Goal: Ask a question: Seek information or help from site administrators or community

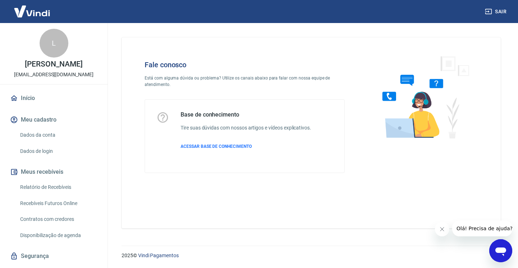
click at [506, 252] on icon "Abrir janela de mensagens" at bounding box center [500, 250] width 13 height 13
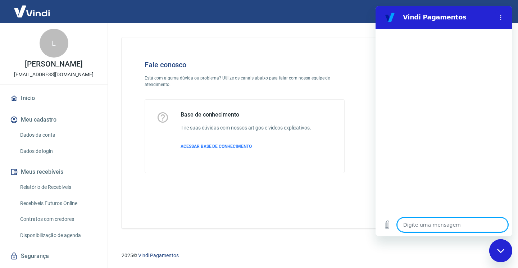
click at [425, 226] on textarea at bounding box center [452, 225] width 111 height 14
type textarea "B"
type textarea "x"
type textarea "Bo"
type textarea "x"
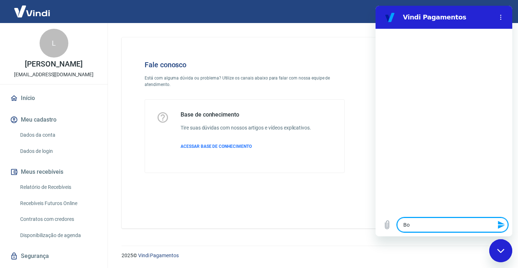
type textarea "Boa"
type textarea "x"
type textarea "Boa"
type textarea "x"
type textarea "Boa T"
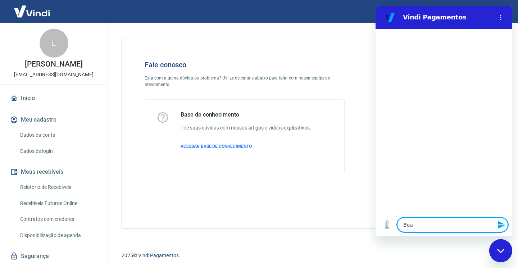
type textarea "x"
type textarea "Boa Ta"
type textarea "x"
type textarea "Boa Tar"
type textarea "x"
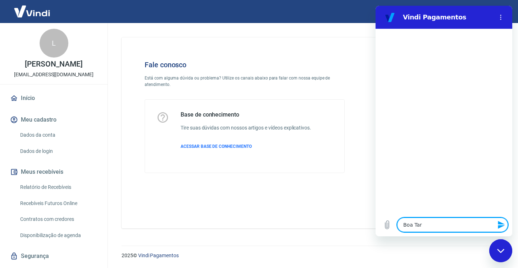
type textarea "Boa Tard"
type textarea "x"
type textarea "Boa Tarde"
type textarea "x"
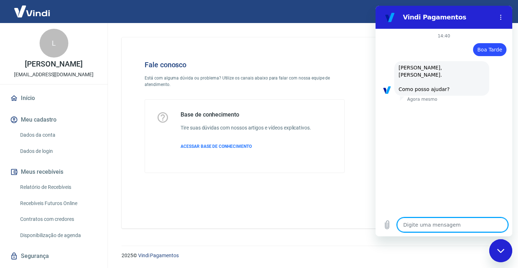
scroll to position [32, 0]
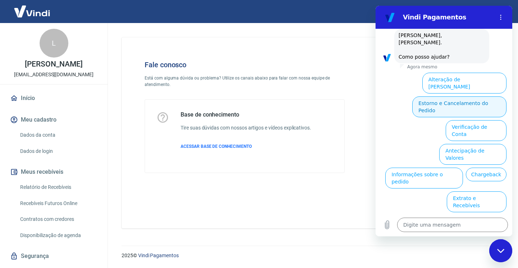
click at [437, 96] on button "Estorno e Cancelamento do Pedido" at bounding box center [459, 106] width 94 height 21
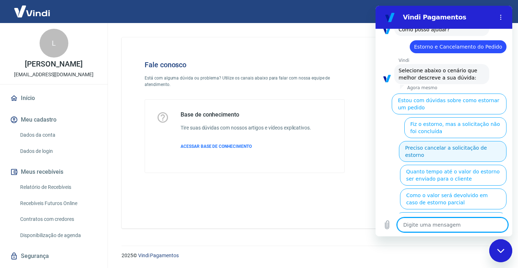
scroll to position [0, 0]
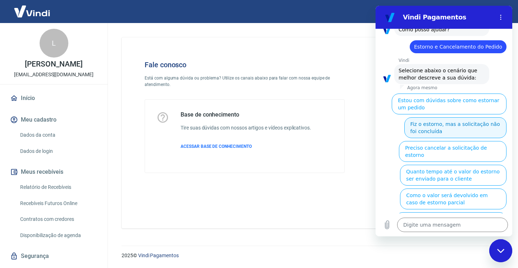
click at [436, 117] on button "Fiz o estorno, mas a solicitação não foi concluída" at bounding box center [455, 127] width 102 height 21
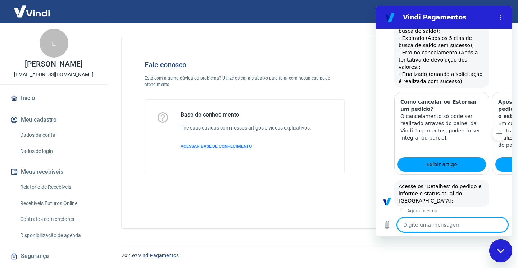
scroll to position [291, 0]
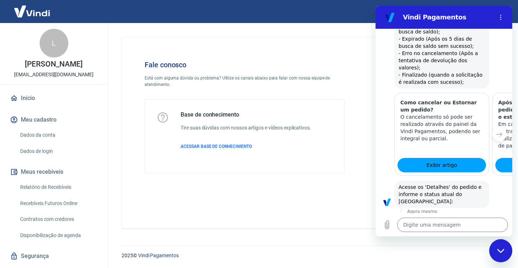
click at [452, 217] on button "Status Erro no cancelamento" at bounding box center [467, 227] width 80 height 21
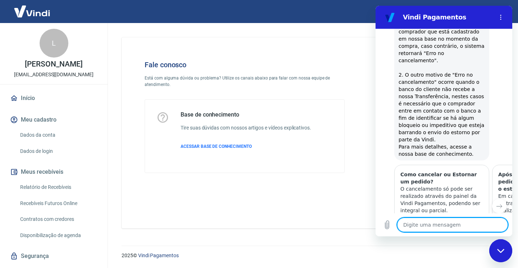
scroll to position [593, 0]
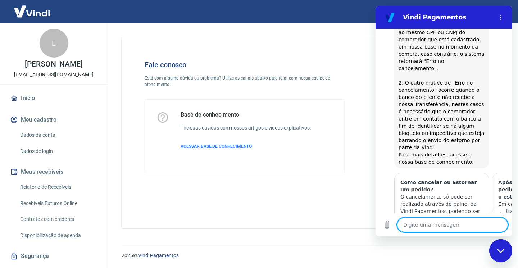
type textarea "x"
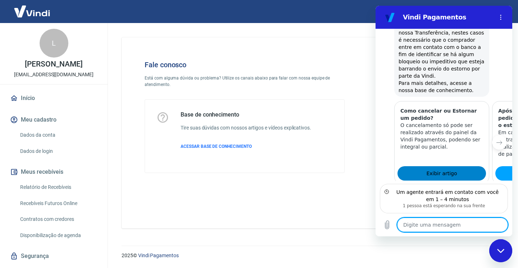
scroll to position [651, 0]
type textarea "B"
type textarea "x"
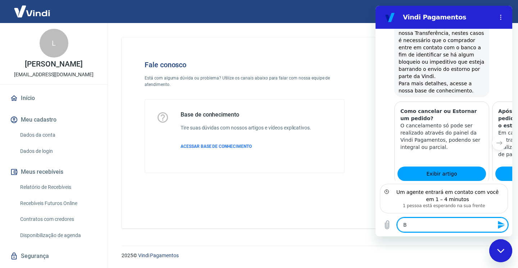
type textarea "Bo"
type textarea "x"
type textarea "Boa"
type textarea "x"
type textarea "Boa"
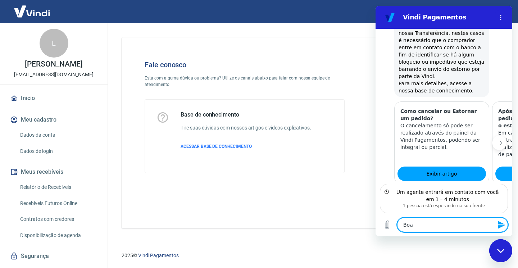
type textarea "x"
type textarea "Boa T"
type textarea "x"
type textarea "Boa Ta"
type textarea "x"
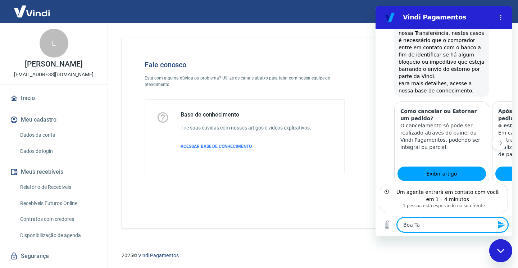
type textarea "Boa Tar"
type textarea "x"
type textarea "Boa Tard"
type textarea "x"
type textarea "Boa Tarde"
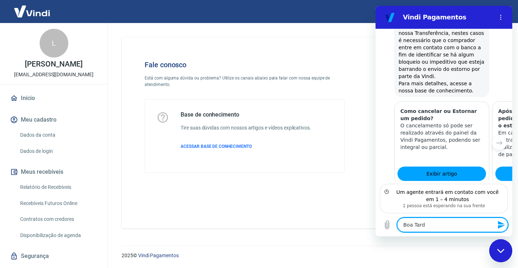
type textarea "x"
type textarea "Boa Tarde."
type textarea "x"
type textarea "Boa Tarde."
type textarea "x"
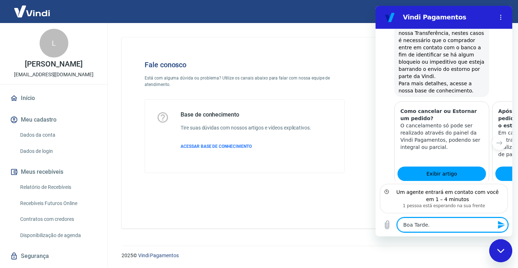
type textarea "Boa Tarde. C"
type textarea "x"
type textarea "Boa Tarde. Ca"
type textarea "x"
type textarea "Boa Tarde. Can"
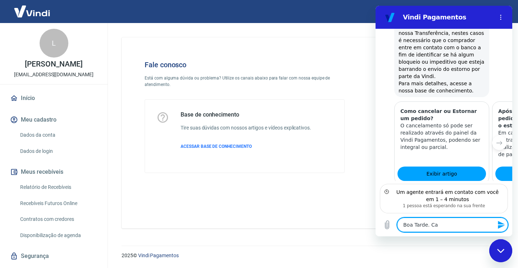
type textarea "x"
type textarea "Boa Tarde. Canc"
type textarea "x"
type textarea "Boa Tarde. Cance"
type textarea "x"
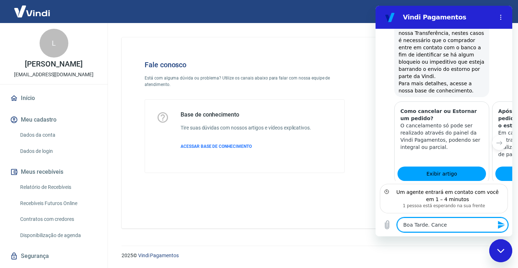
type textarea "Boa Tarde. Cancel"
type textarea "x"
type textarea "Boa Tarde. Cancele"
type textarea "x"
type textarea "Boa Tarde. Cancelei"
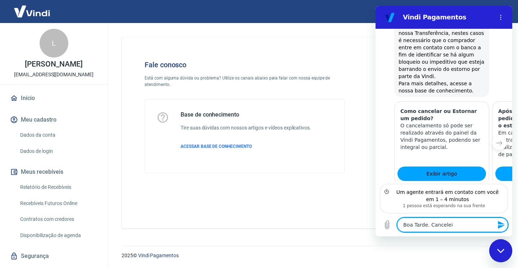
type textarea "x"
type textarea "Boa Tarde. Cancelei"
type textarea "x"
type textarea "Boa Tarde. Cancelei u"
type textarea "x"
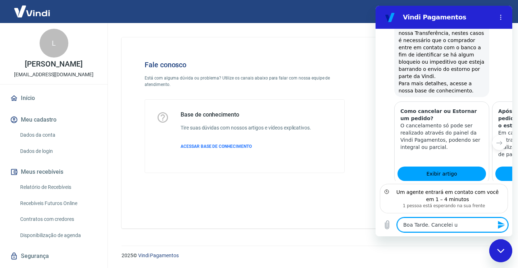
type textarea "Boa Tarde. Cancelei u"
type textarea "x"
type textarea "Boa Tarde. Cancelei u"
type textarea "x"
type textarea "Boa Tarde. Cancelei um"
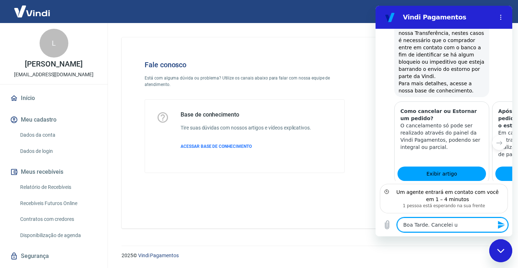
type textarea "x"
type textarea "Boa Tarde. Cancelei uma"
type textarea "x"
type textarea "Boa Tarde. Cancelei uma"
type textarea "x"
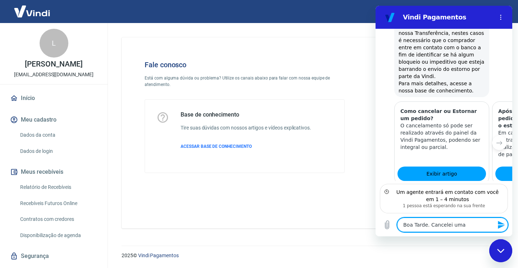
type textarea "Boa Tarde. Cancelei uma v"
type textarea "x"
type textarea "Boa Tarde. Cancelei uma ve"
type textarea "x"
type textarea "Boa Tarde. Cancelei uma ven"
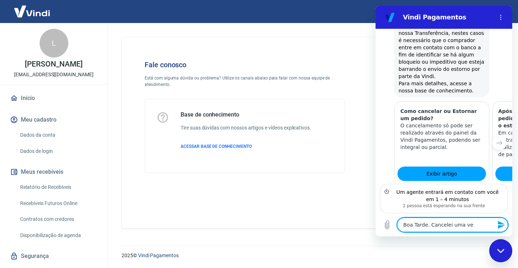
type textarea "x"
type textarea "Boa Tarde. Cancelei uma vend"
type textarea "x"
type textarea "Boa Tarde. Cancelei uma venda"
type textarea "x"
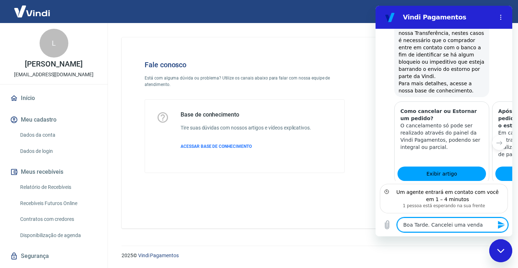
type textarea "Boa Tarde. Cancelei uma venda"
type textarea "x"
type textarea "Boa Tarde. Cancelei uma venda e"
type textarea "x"
type textarea "Boa Tarde. Cancelei uma venda e"
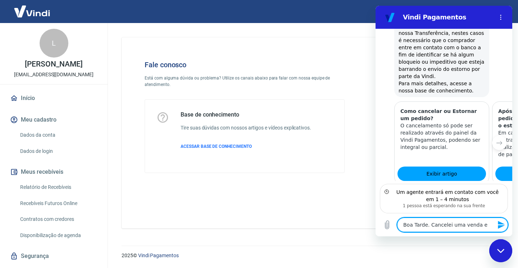
type textarea "x"
type textarea "Boa Tarde. Cancelei uma venda e s"
type textarea "x"
type textarea "Boa Tarde. Cancelei uma venda e so"
type textarea "x"
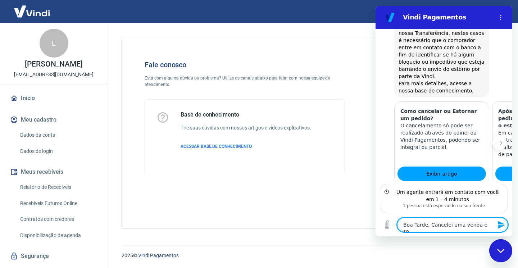
type textarea "Boa Tarde. Cancelei uma venda e sol"
type textarea "x"
type textarea "Boa Tarde. Cancelei uma venda e soli"
type textarea "x"
type textarea "Boa Tarde. Cancelei uma venda e solic"
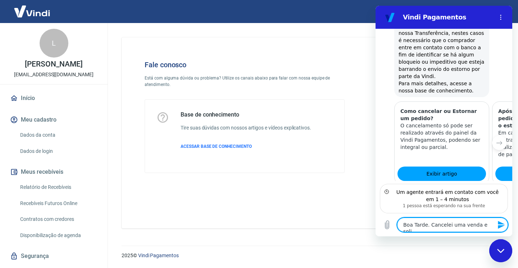
type textarea "x"
type textarea "Boa Tarde. Cancelei uma venda e solici"
type textarea "x"
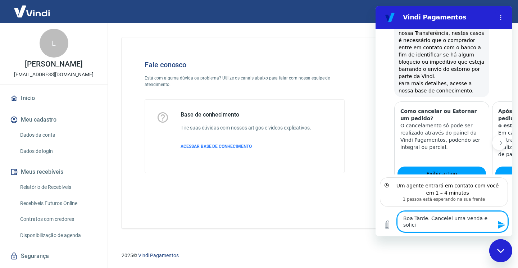
type textarea "Boa Tarde. Cancelei uma venda e solicit"
type textarea "x"
type textarea "Boa Tarde. Cancelei uma venda e solicite"
type textarea "x"
type textarea "Boa Tarde. Cancelei uma venda e solicitei"
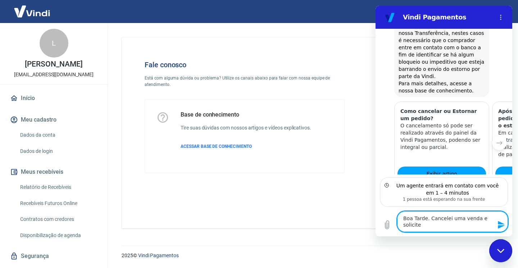
type textarea "x"
type textarea "Boa Tarde. Cancelei uma venda e solicitei"
type textarea "x"
type textarea "Boa Tarde. Cancelei uma venda e solicitei o"
type textarea "x"
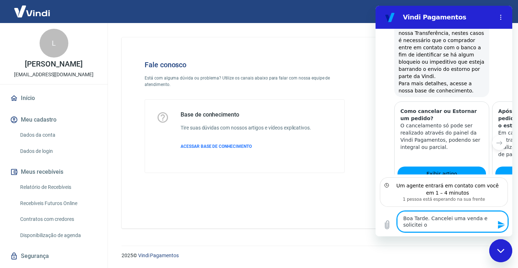
type textarea "Boa Tarde. Cancelei uma venda e solicitei o"
type textarea "x"
type textarea "Boa Tarde. Cancelei uma venda e solicitei o e"
type textarea "x"
type textarea "Boa Tarde. Cancelei uma venda e solicitei o es"
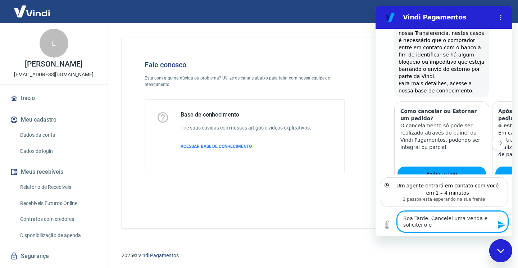
type textarea "x"
type textarea "Boa Tarde. Cancelei uma venda e solicitei o est"
type textarea "x"
type textarea "Boa Tarde. Cancelei uma venda e solicitei o esto"
type textarea "x"
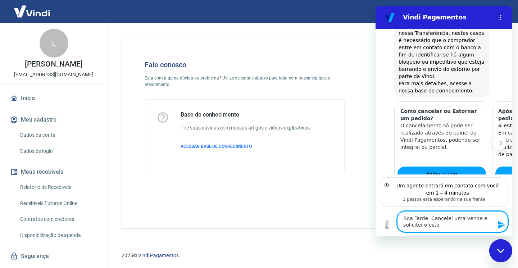
type textarea "Boa Tarde. Cancelei uma venda e solicitei o estor"
type textarea "x"
type textarea "Boa Tarde. Cancelei uma venda e solicitei o estorn"
type textarea "x"
type textarea "Boa Tarde. Cancelei uma venda e solicitei o estorno"
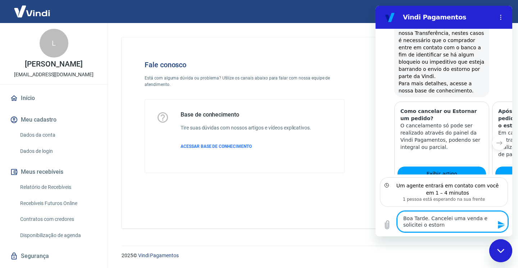
type textarea "x"
type textarea "Boa Tarde. Cancelei uma venda e solicitei o estorno"
type textarea "x"
type textarea "Boa Tarde. Cancelei uma venda e solicitei o estorno d"
type textarea "x"
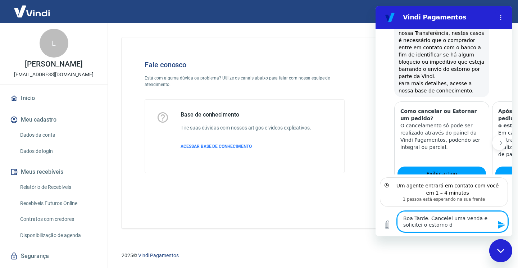
type textarea "Boa Tarde. Cancelei uma venda e solicitei o estorno da"
type textarea "x"
type textarea "Boa Tarde. Cancelei uma venda e solicitei o estorno da"
type textarea "x"
type textarea "Boa Tarde. Cancelei uma venda e solicitei o estorno da m"
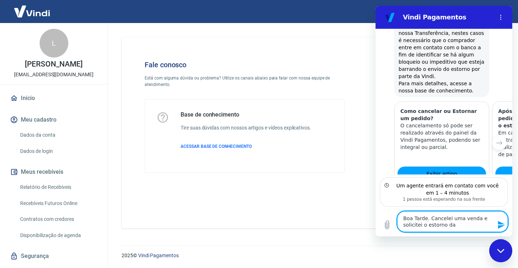
type textarea "x"
type textarea "Boa Tarde. Cancelei uma venda e solicitei o estorno da me"
type textarea "x"
type textarea "Boa Tarde. Cancelei uma venda e solicitei o estorno da mes"
type textarea "x"
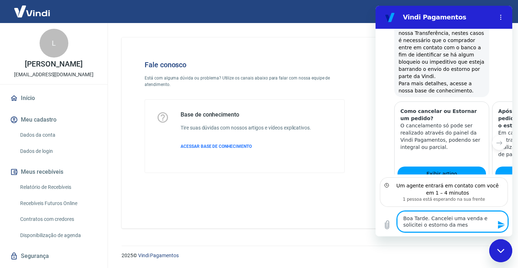
type textarea "Boa Tarde. Cancelei uma venda e solicitei o estorno da mesm"
type textarea "x"
type textarea "Boa Tarde. Cancelei uma venda e solicitei o estorno da mesma"
type textarea "x"
type textarea "Boa Tarde. Cancelei uma venda e solicitei o estorno da mesma."
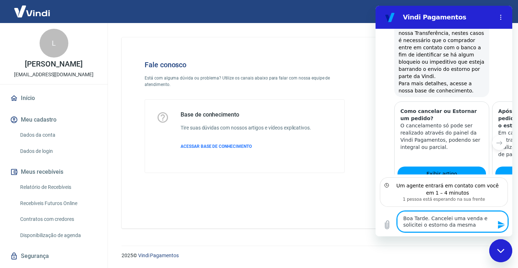
type textarea "x"
type textarea "Boa Tarde. Cancelei uma venda e solicitei o estorno da mesma."
type textarea "x"
type textarea "Boa Tarde. Cancelei uma venda e solicitei o estorno da mesma."
type textarea "x"
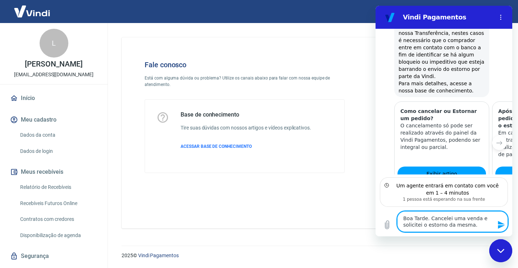
type textarea "Boa Tarde. Cancelei uma venda e solicitei o estorno da mesma"
type textarea "x"
type textarea "Boa Tarde. Cancelei uma venda e solicitei o estorno da mesm"
type textarea "x"
type textarea "Boa Tarde. Cancelei uma venda e solicitei o estorno da mes"
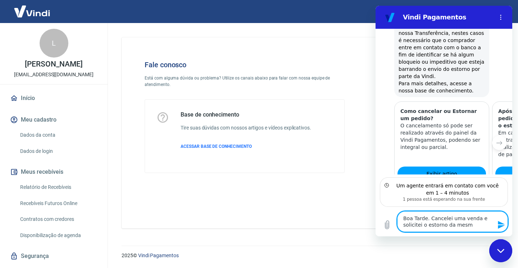
type textarea "x"
type textarea "Boa Tarde. Cancelei uma venda e solicitei o estorno da me"
type textarea "x"
type textarea "Boa Tarde. Cancelei uma venda e solicitei o estorno da m"
type textarea "x"
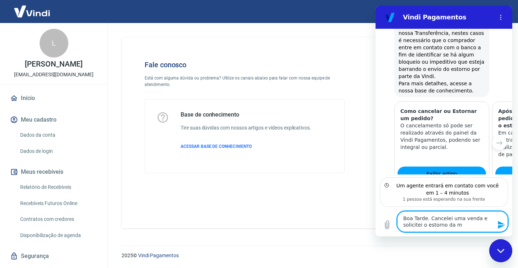
type textarea "Boa Tarde. Cancelei uma venda e solicitei o estorno da"
type textarea "x"
type textarea "Boa Tarde. Cancelei uma venda e solicitei o estorno da"
type textarea "x"
type textarea "Boa Tarde. Cancelei uma venda e solicitei o estorno d"
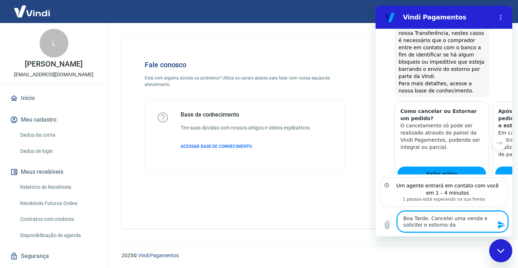
type textarea "x"
type textarea "Boa Tarde. Cancelei uma venda e solicitei o estorno"
type textarea "x"
type textarea "Boa Tarde. Cancelei uma venda e solicitei o estorno"
type textarea "x"
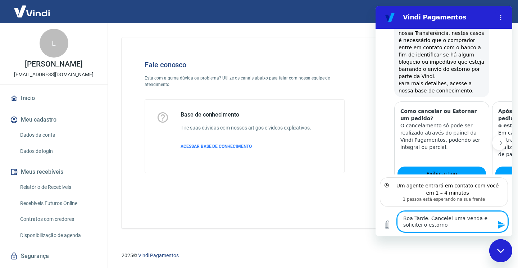
type textarea "Boa Tarde. Cancelei uma venda e solicitei o estorno."
type textarea "x"
type textarea "Boa Tarde. Cancelei uma venda e solicitei o estorno."
type textarea "x"
type textarea "Boa Tarde. Cancelei uma venda e solicitei o estorno. A"
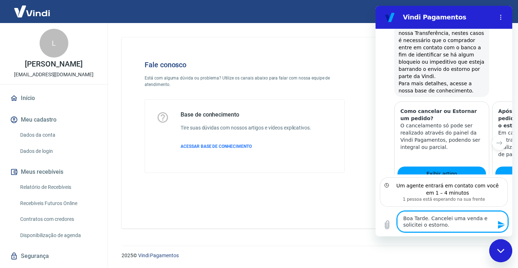
type textarea "x"
type textarea "Boa Tarde. Cancelei uma venda e solicitei o estorno. A"
type textarea "x"
type textarea "Boa Tarde. Cancelei uma venda e solicitei o estorno. A m"
type textarea "x"
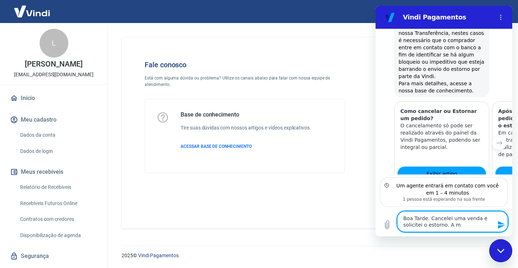
type textarea "Boa Tarde. Cancelei uma venda e solicitei o estorno. A me"
type textarea "x"
type textarea "Boa Tarde. Cancelei uma venda e solicitei o estorno. A mes"
type textarea "x"
type textarea "Boa Tarde. Cancelei uma venda e solicitei o estorno. A mesm"
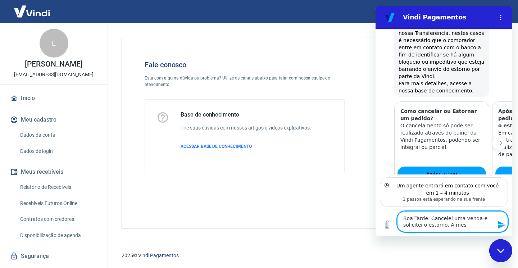
type textarea "x"
type textarea "Boa Tarde. Cancelei uma venda e solicitei o estorno. A mesma"
type textarea "x"
type textarea "Boa Tarde. Cancelei uma venda e solicitei o estorno. A mesma"
type textarea "x"
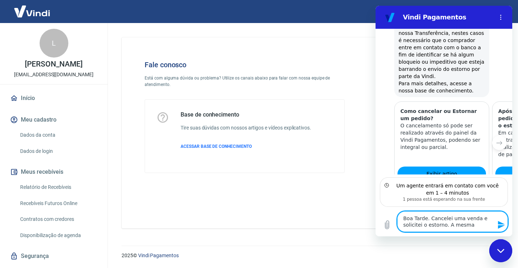
type textarea "Boa Tarde. Cancelei uma venda e solicitei o estorno. A mesma"
type textarea "x"
type textarea "Boa Tarde. Cancelei uma venda e solicitei o estorno. A mesm"
type textarea "x"
type textarea "Boa Tarde. Cancelei uma venda e solicitei o estorno. A mes"
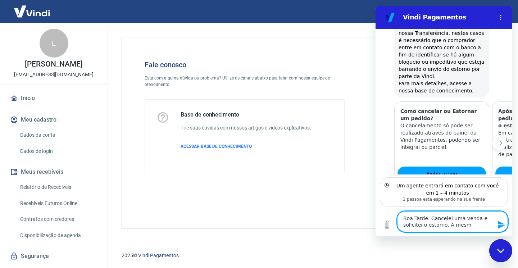
type textarea "x"
type textarea "Boa Tarde. Cancelei uma venda e solicitei o estorno. A me"
type textarea "x"
type textarea "Boa Tarde. Cancelei uma venda e solicitei o estorno. A m"
type textarea "x"
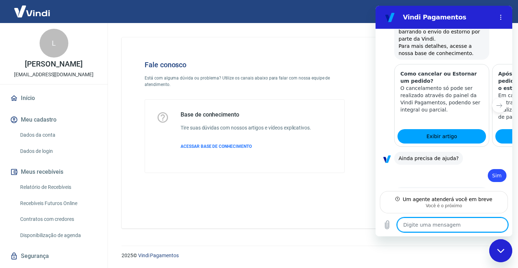
scroll to position [690, 0]
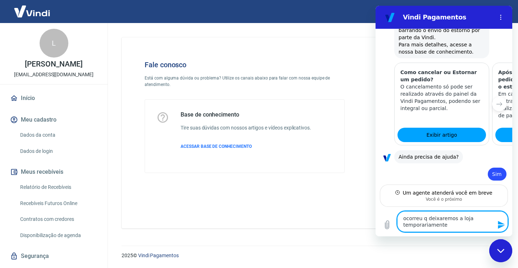
drag, startPoint x: 454, startPoint y: 218, endPoint x: 429, endPoint y: 218, distance: 25.5
click at [429, 218] on textarea "ocorreu q deixaremos a loja temporariamente" at bounding box center [452, 221] width 111 height 21
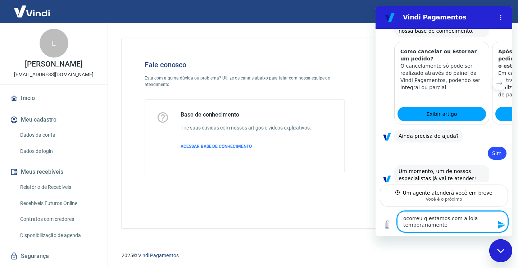
scroll to position [710, 0]
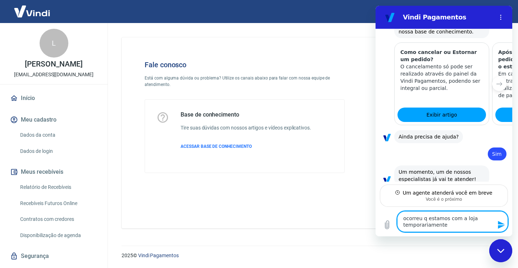
click at [454, 226] on textarea "ocorreu q estamos com a loja temporariamente" at bounding box center [452, 221] width 111 height 21
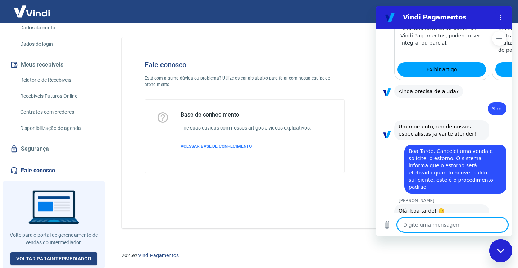
scroll to position [114, 0]
click at [420, 226] on textarea at bounding box center [452, 225] width 111 height 14
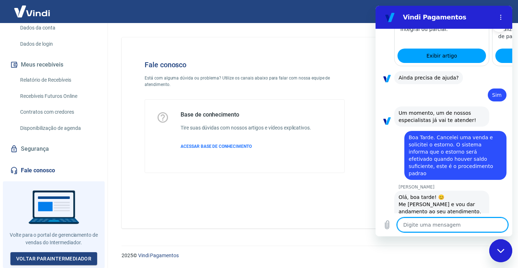
paste textarea "TRANSAÇÃO 217145670 [DATE] 20:15"
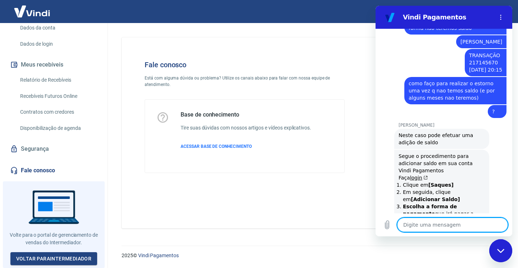
scroll to position [1021, 0]
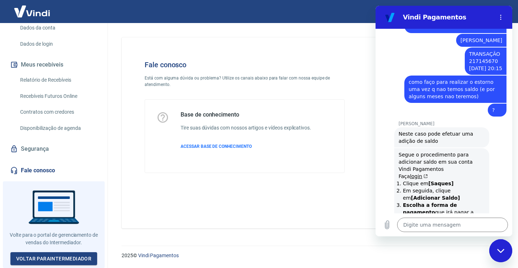
drag, startPoint x: 399, startPoint y: 60, endPoint x: 479, endPoint y: 152, distance: 121.9
click at [479, 152] on div "[PERSON_NAME] diz: Segue o procedimento para adicionar saldo em sua conta Vindi…" at bounding box center [441, 197] width 95 height 99
copy div "Segue o procedimento para adicionar saldo em sua conta Vindi Pagamentos Faça lo…"
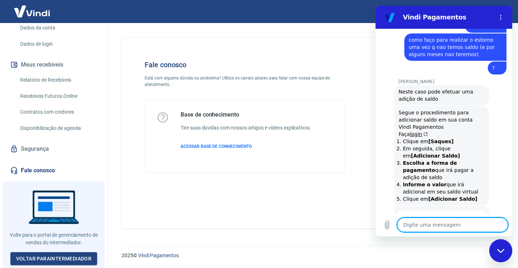
scroll to position [1142, 0]
